Goal: Browse casually: Explore the website without a specific task or goal

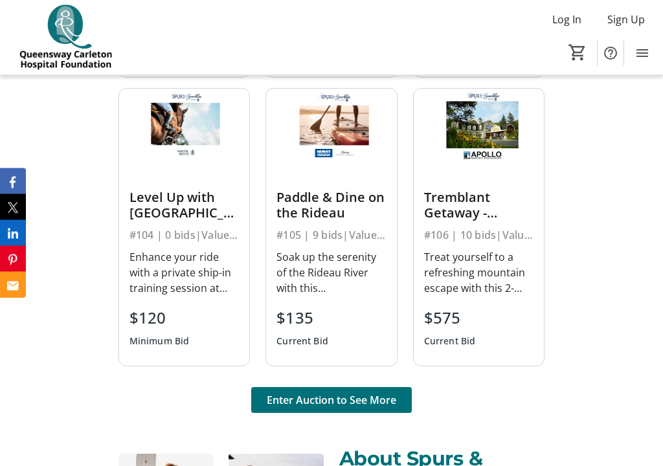
scroll to position [835, 0]
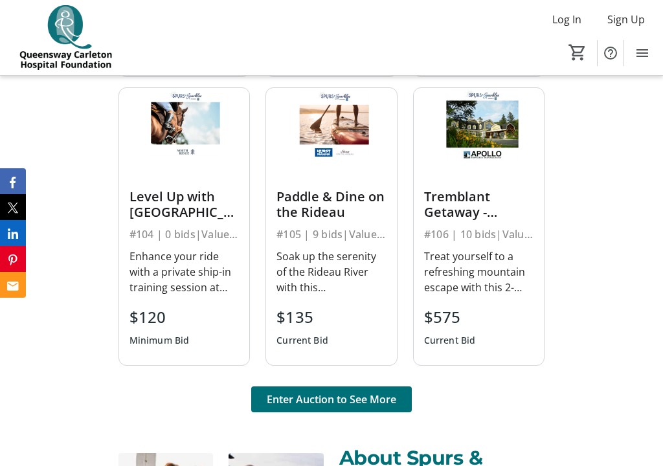
click at [357, 403] on span "Enter Auction to See More" at bounding box center [331, 400] width 129 height 16
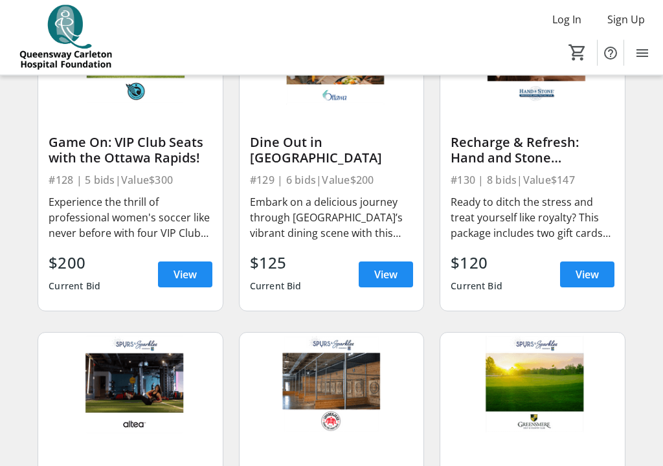
scroll to position [2820, 0]
click at [372, 270] on span at bounding box center [386, 274] width 54 height 31
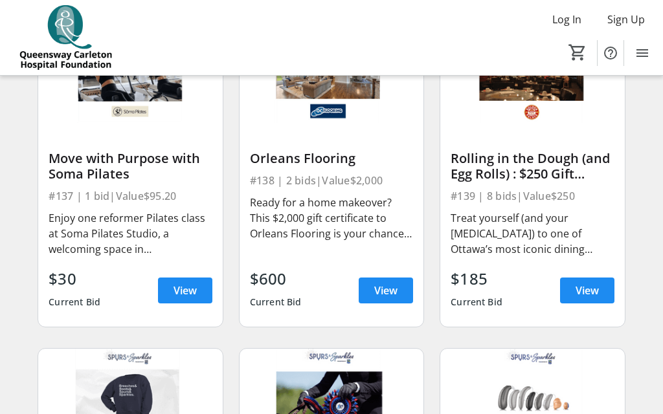
scroll to position [3785, 0]
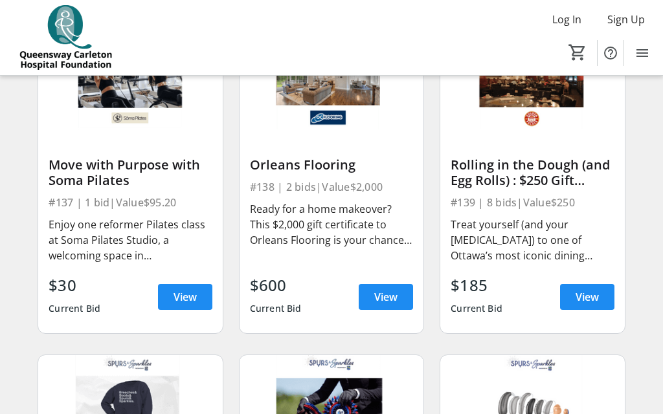
click at [593, 300] on span "View" at bounding box center [587, 297] width 23 height 16
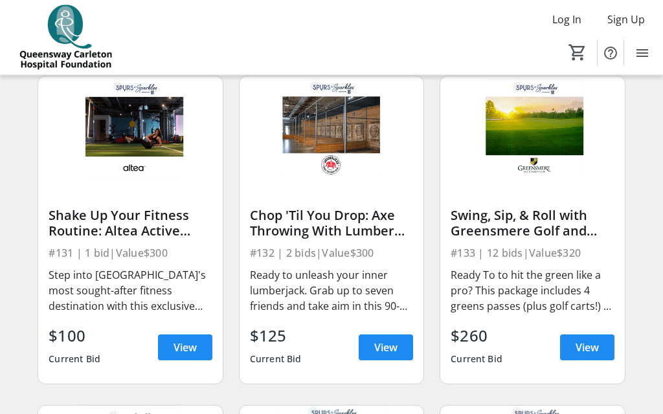
scroll to position [3068, 0]
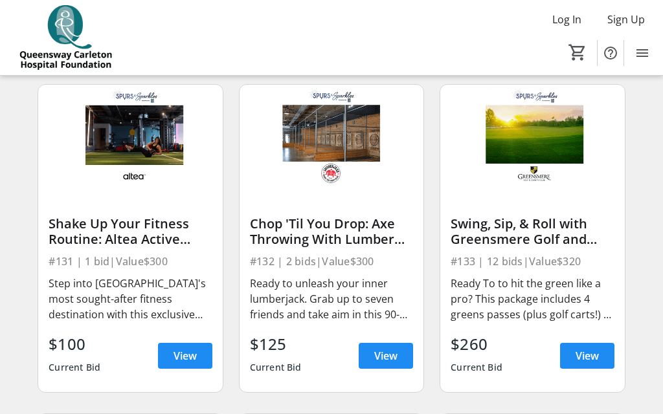
click at [396, 353] on span "View" at bounding box center [385, 356] width 23 height 16
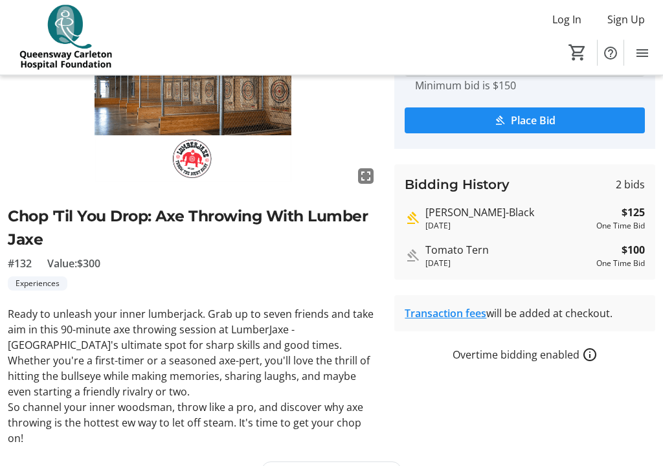
scroll to position [155, 0]
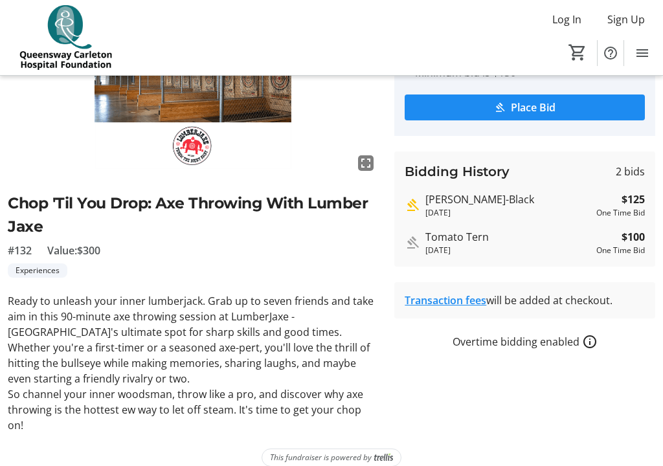
click at [196, 143] on img at bounding box center [193, 72] width 371 height 208
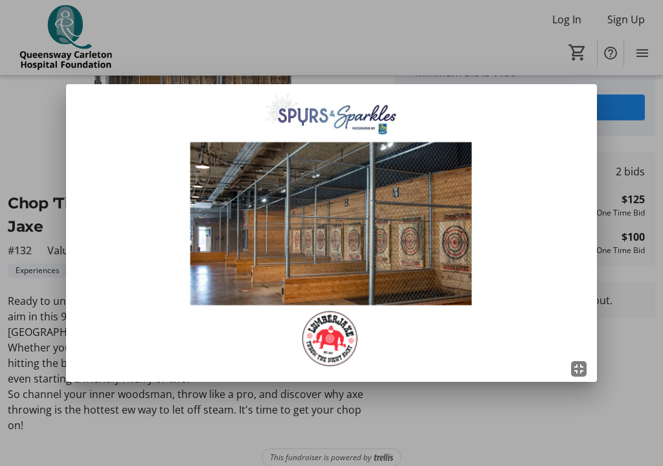
click at [560, 414] on div at bounding box center [331, 233] width 663 height 466
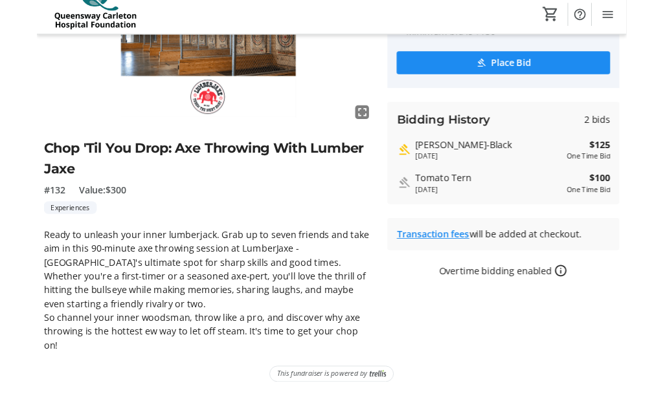
scroll to position [191, 0]
